Goal: Use online tool/utility: Utilize a website feature to perform a specific function

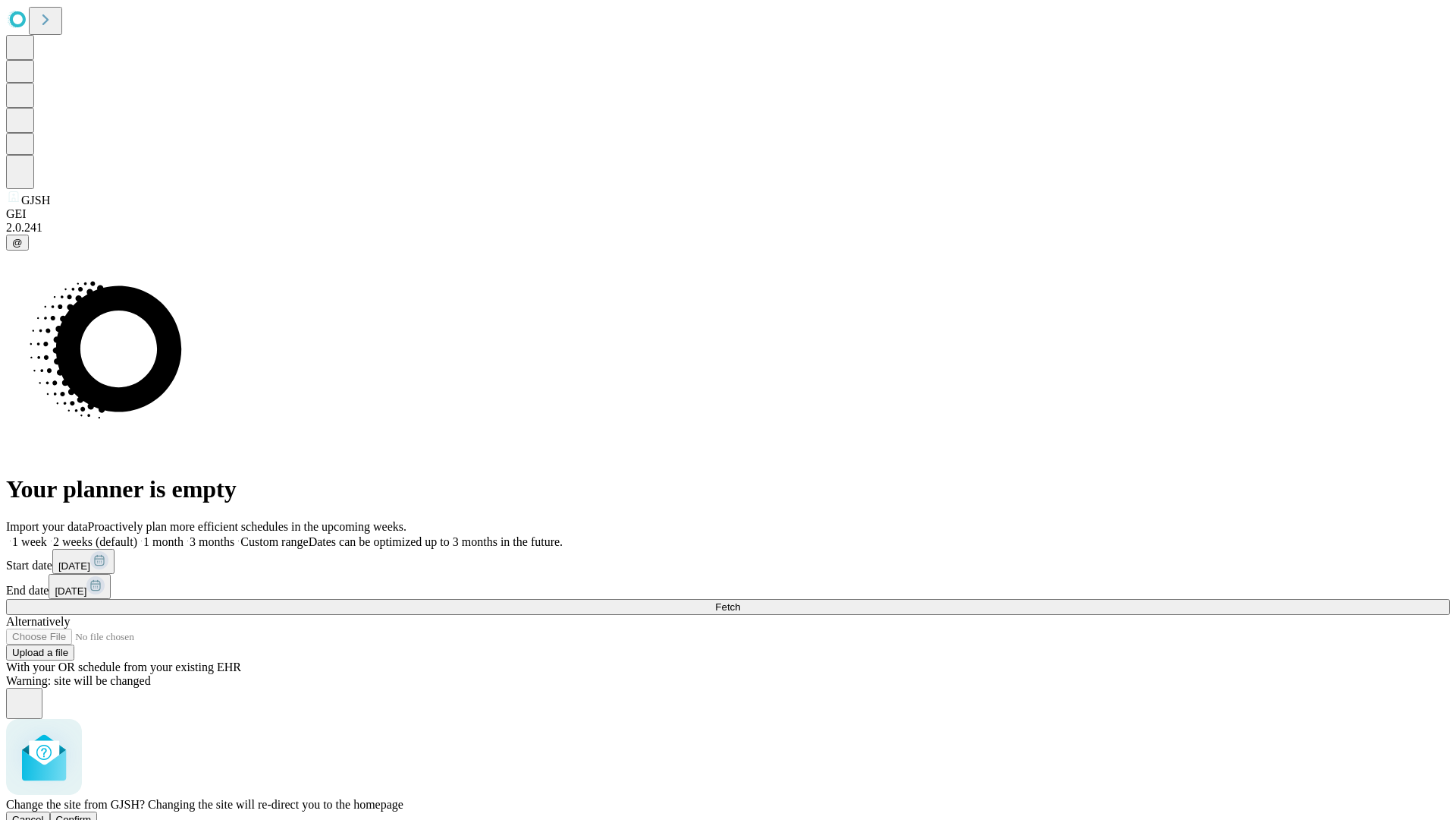
click at [92, 813] on span "Confirm" at bounding box center [74, 818] width 36 height 11
click at [47, 535] on label "1 week" at bounding box center [26, 541] width 41 height 13
click at [741, 601] on span "Fetch" at bounding box center [728, 606] width 25 height 11
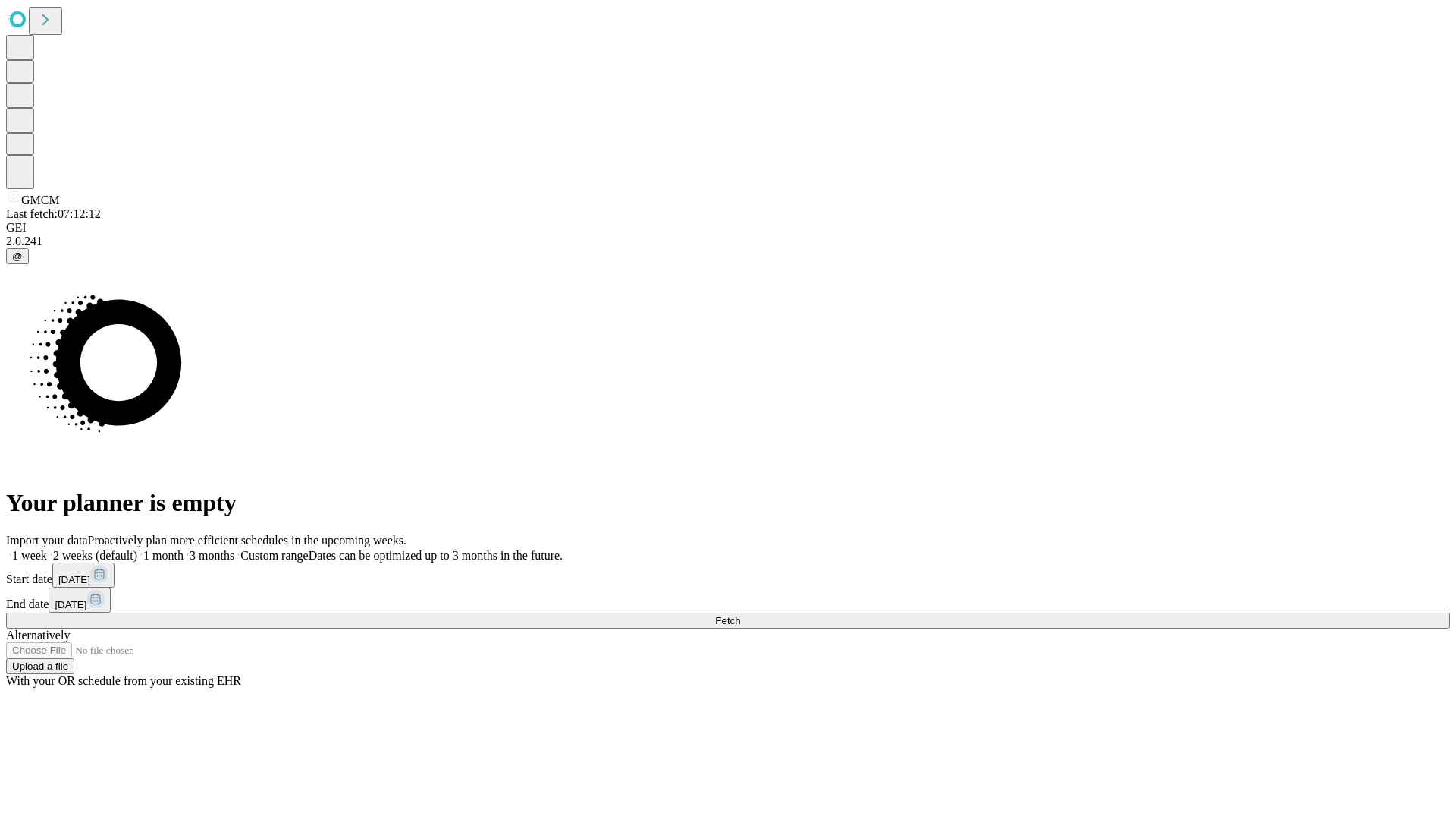
click at [47, 548] on label "1 week" at bounding box center [26, 554] width 41 height 13
click at [741, 615] on span "Fetch" at bounding box center [728, 620] width 25 height 11
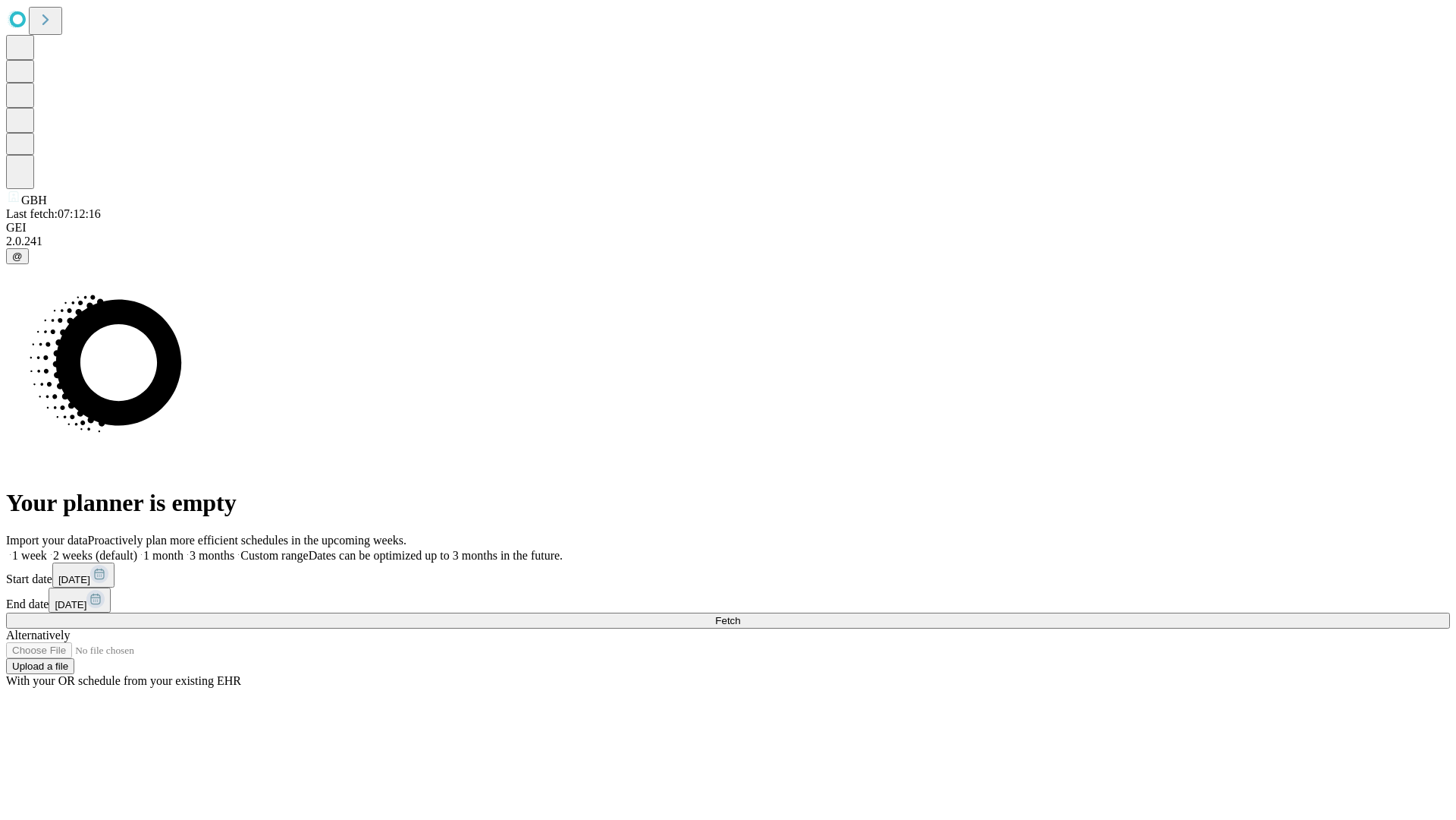
click at [47, 548] on label "1 week" at bounding box center [26, 554] width 41 height 13
click at [741, 615] on span "Fetch" at bounding box center [728, 620] width 25 height 11
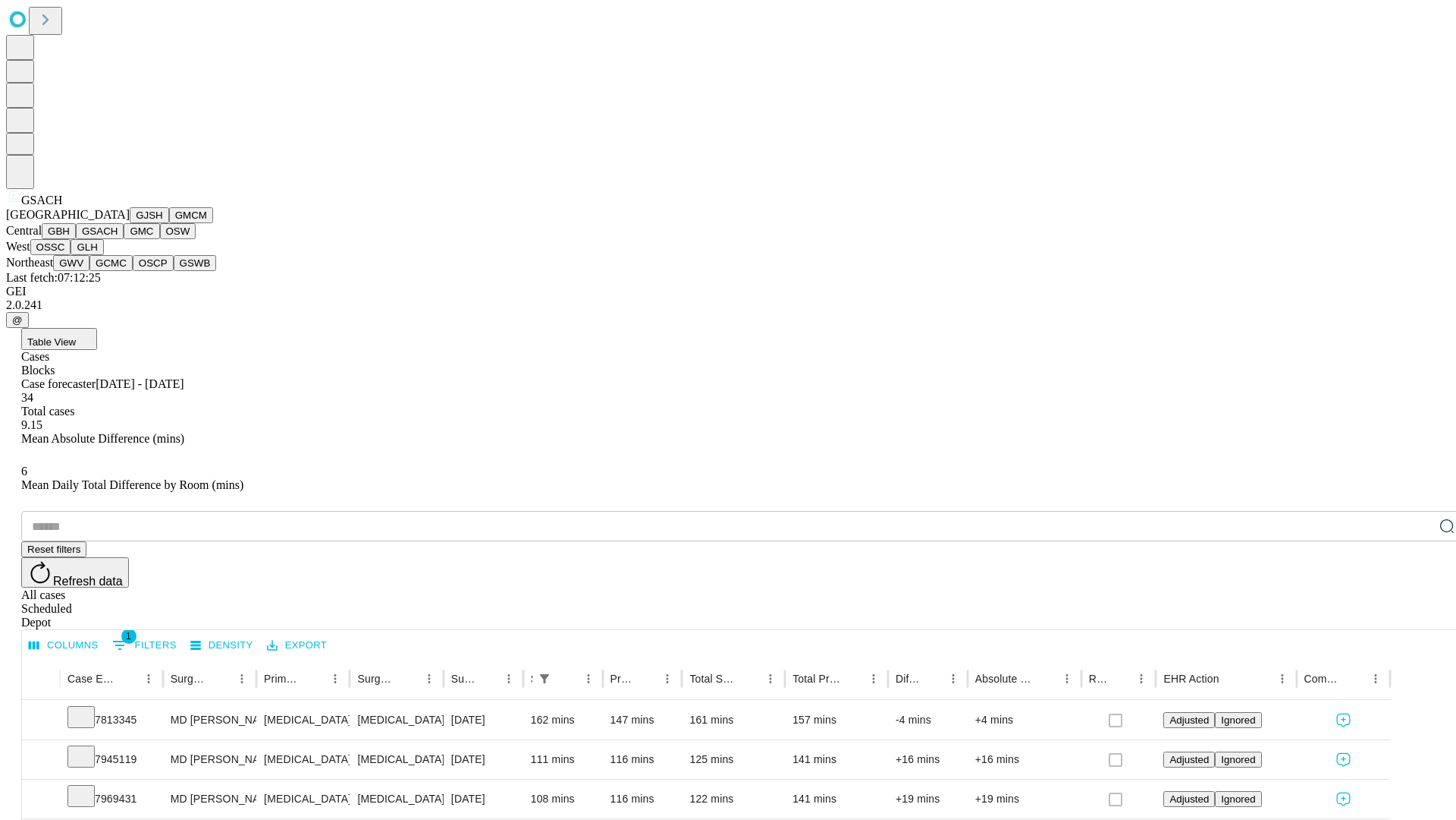
click at [124, 239] on button "GMC" at bounding box center [142, 231] width 36 height 16
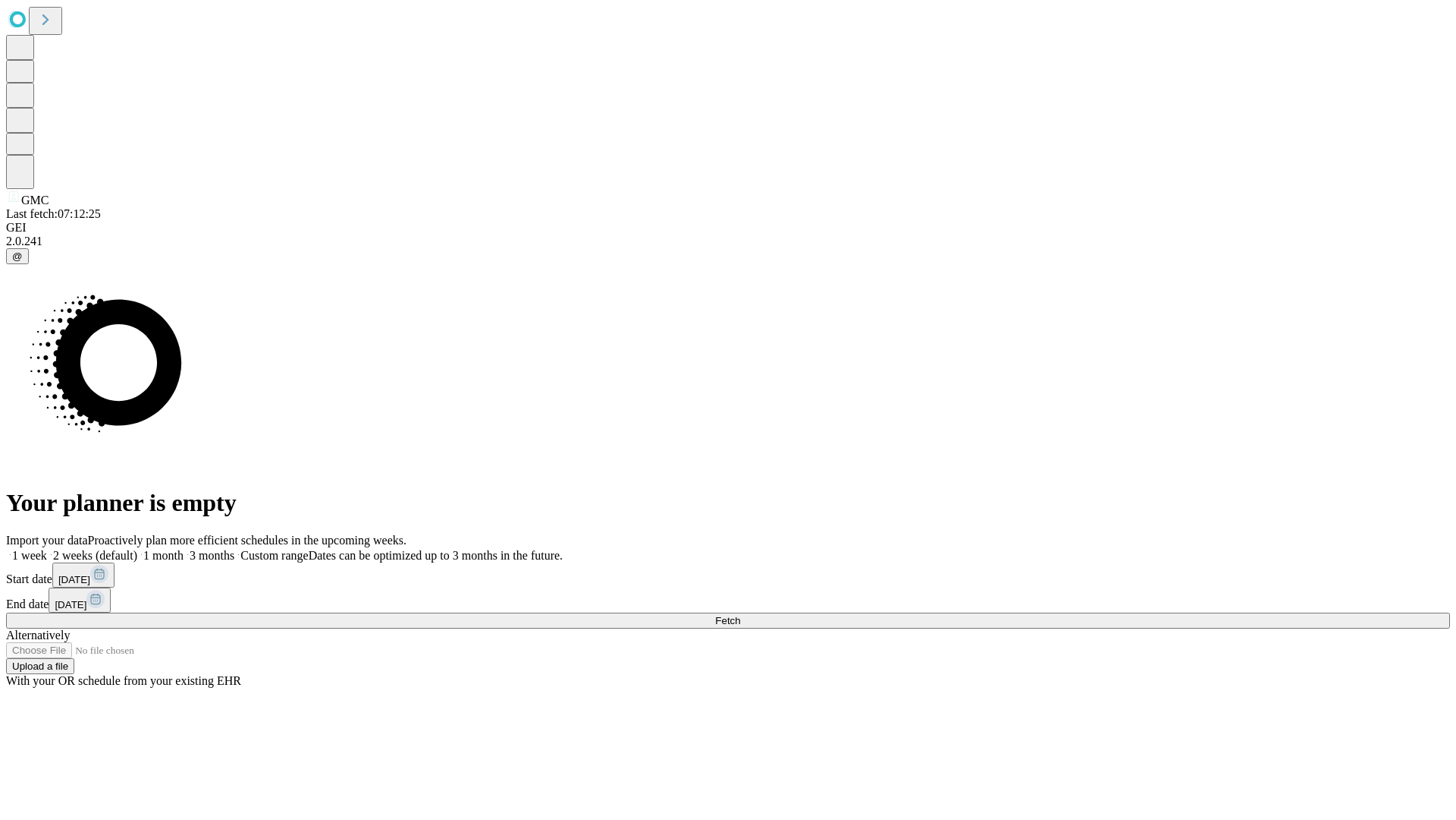
click at [47, 548] on label "1 week" at bounding box center [26, 554] width 41 height 13
click at [741, 615] on span "Fetch" at bounding box center [728, 620] width 25 height 11
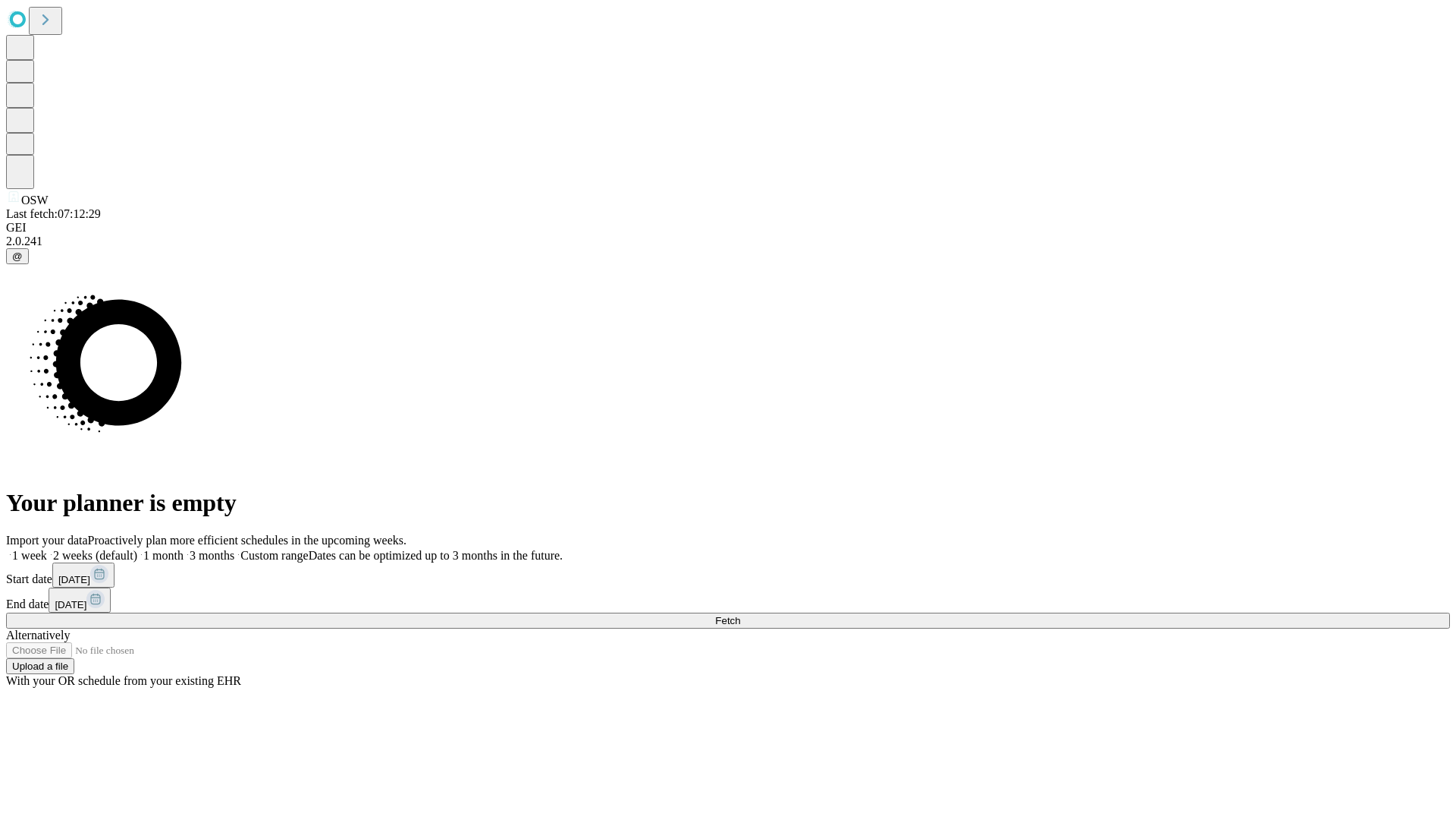
click at [47, 548] on label "1 week" at bounding box center [26, 554] width 41 height 13
click at [741, 615] on span "Fetch" at bounding box center [728, 620] width 25 height 11
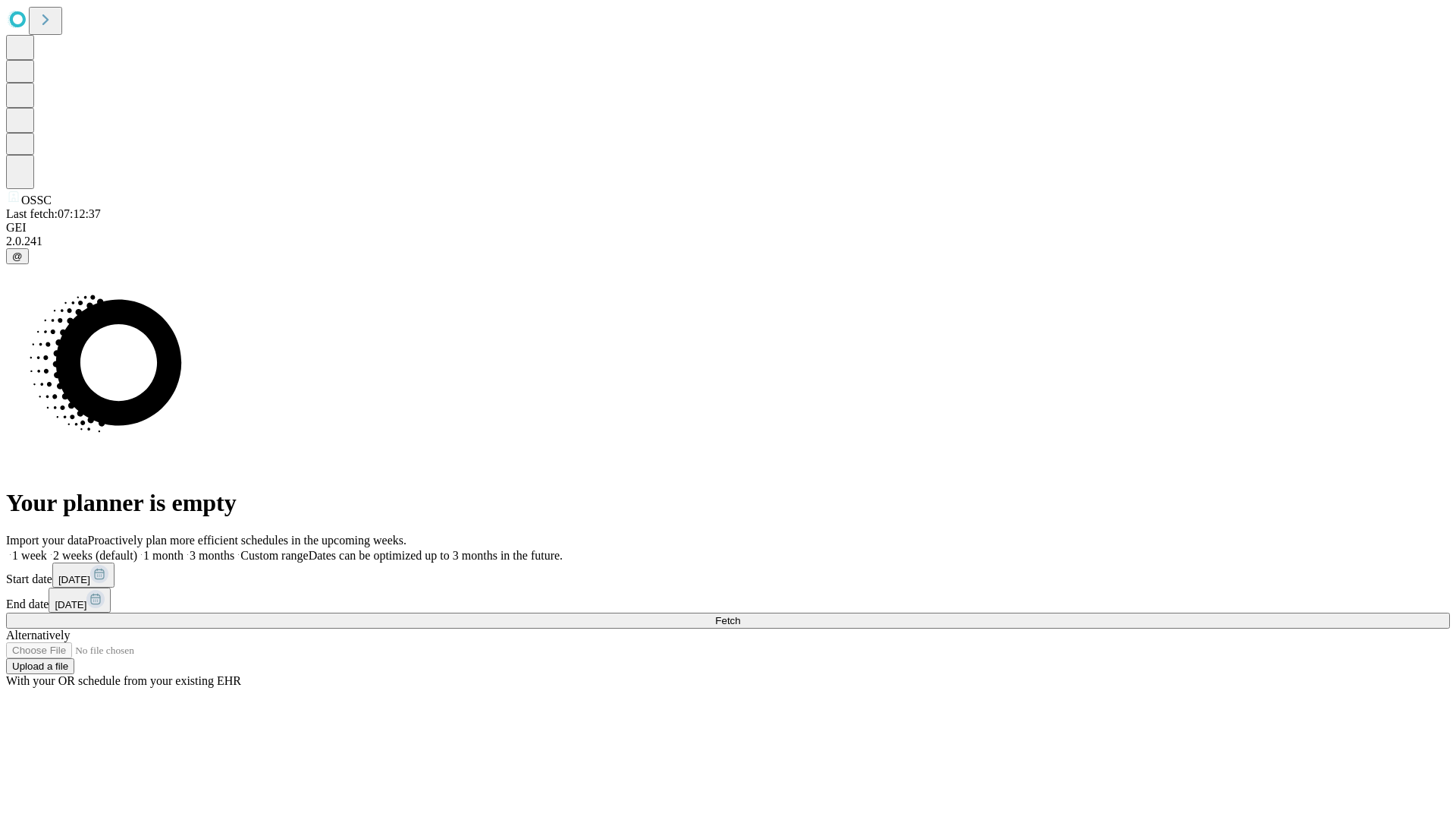
click at [47, 548] on label "1 week" at bounding box center [26, 554] width 41 height 13
click at [741, 615] on span "Fetch" at bounding box center [728, 620] width 25 height 11
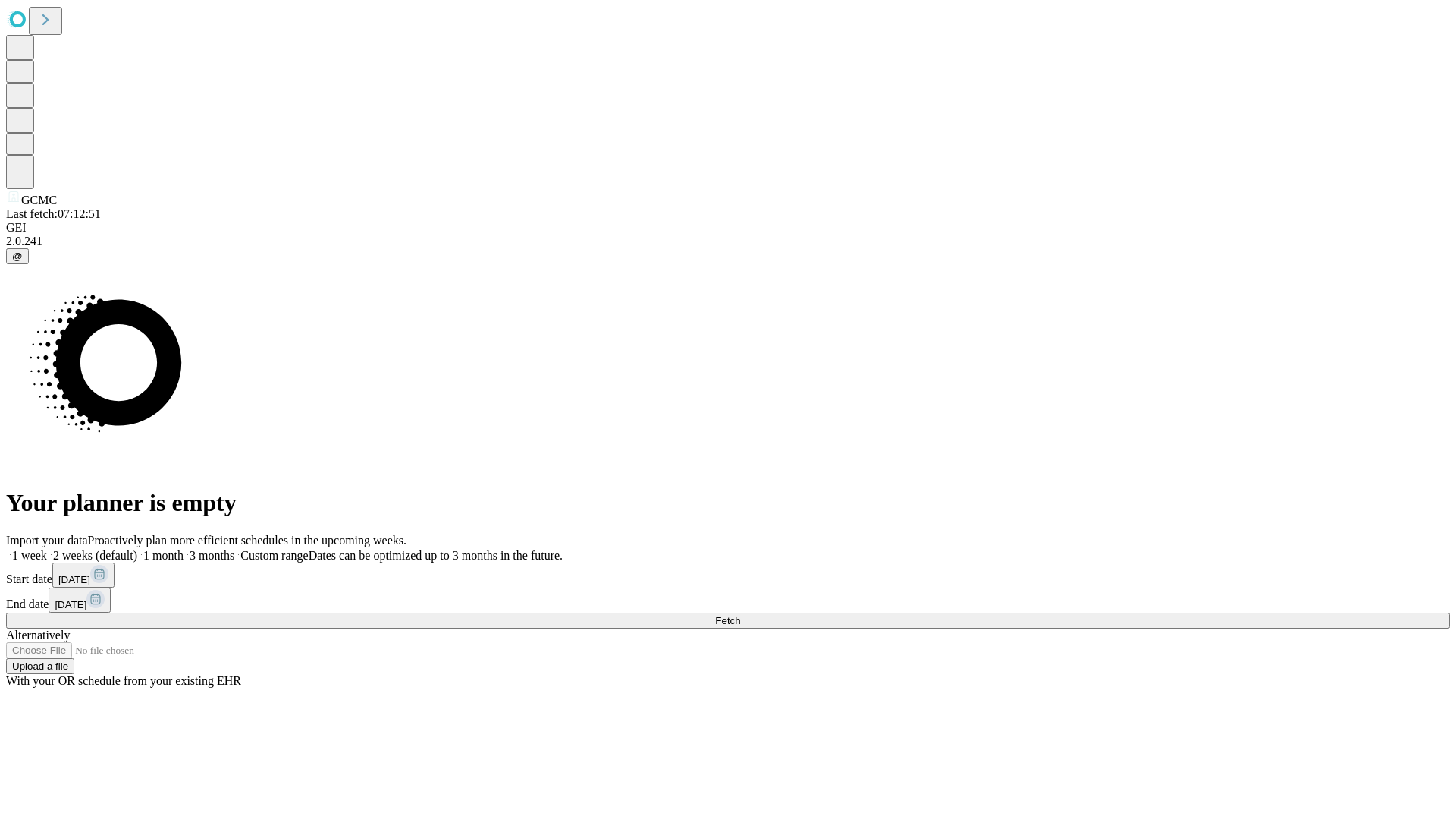
click at [47, 548] on label "1 week" at bounding box center [26, 554] width 41 height 13
click at [741, 615] on span "Fetch" at bounding box center [728, 620] width 25 height 11
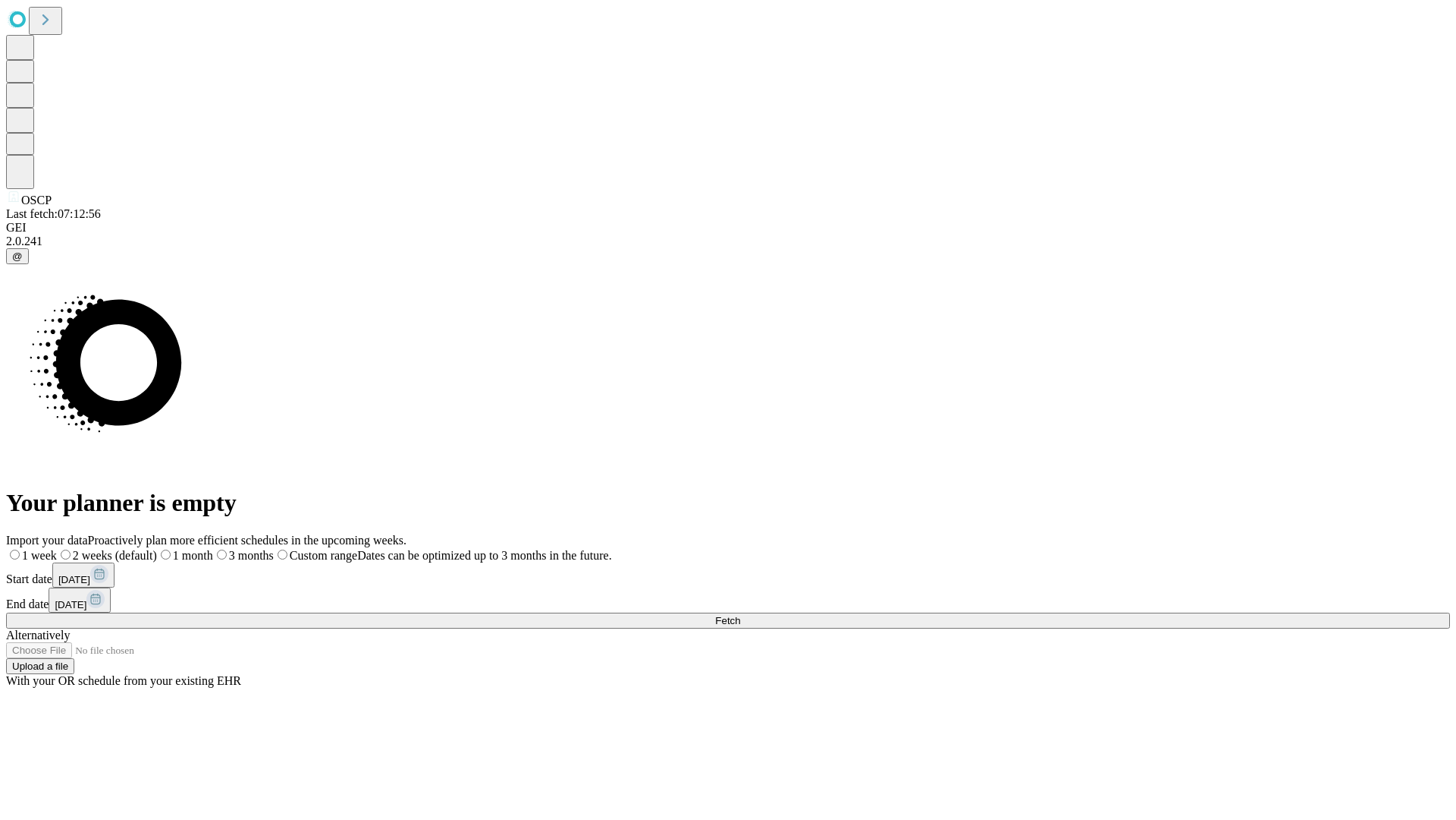
click at [57, 548] on label "1 week" at bounding box center [31, 554] width 51 height 13
click at [741, 615] on span "Fetch" at bounding box center [728, 620] width 25 height 11
